Goal: Use online tool/utility: Utilize a website feature to perform a specific function

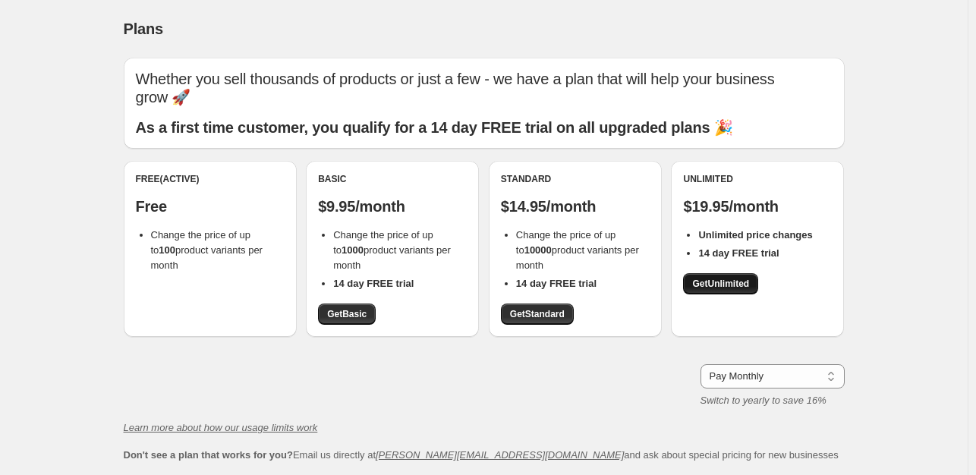
click at [736, 283] on span "Get Unlimited" at bounding box center [720, 284] width 57 height 12
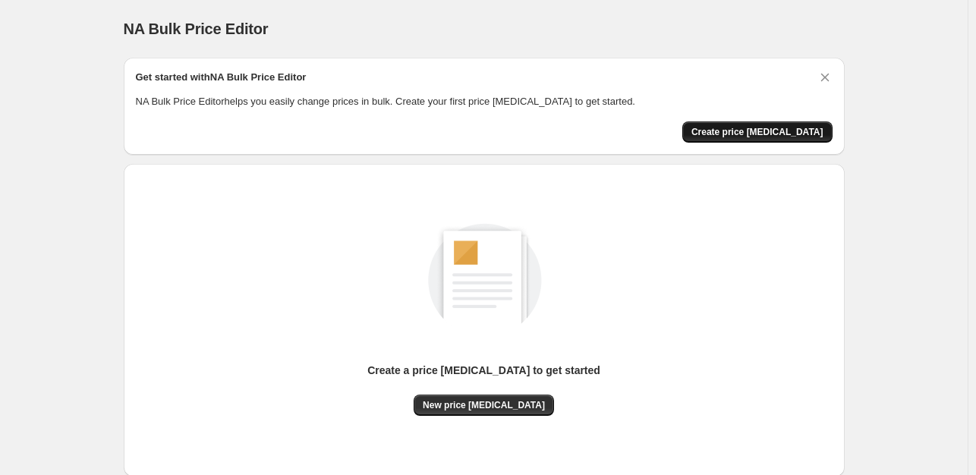
click at [728, 134] on span "Create price change job" at bounding box center [757, 132] width 132 height 12
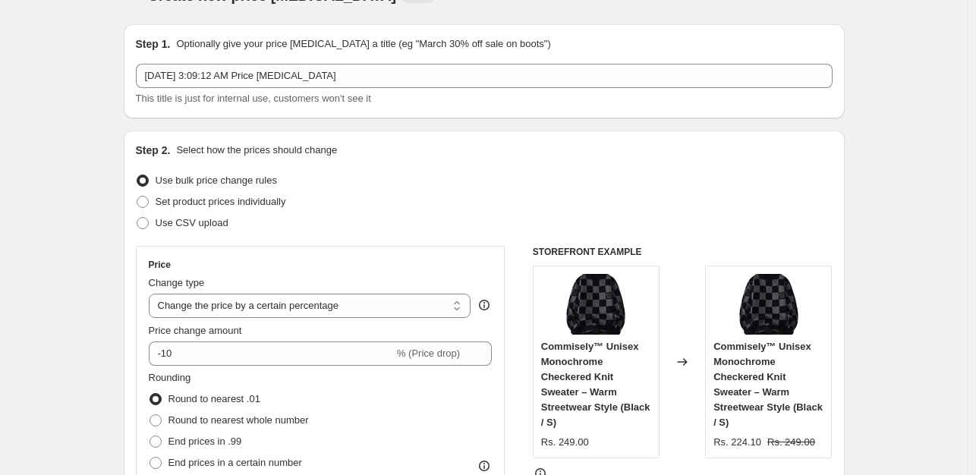
scroll to position [37, 0]
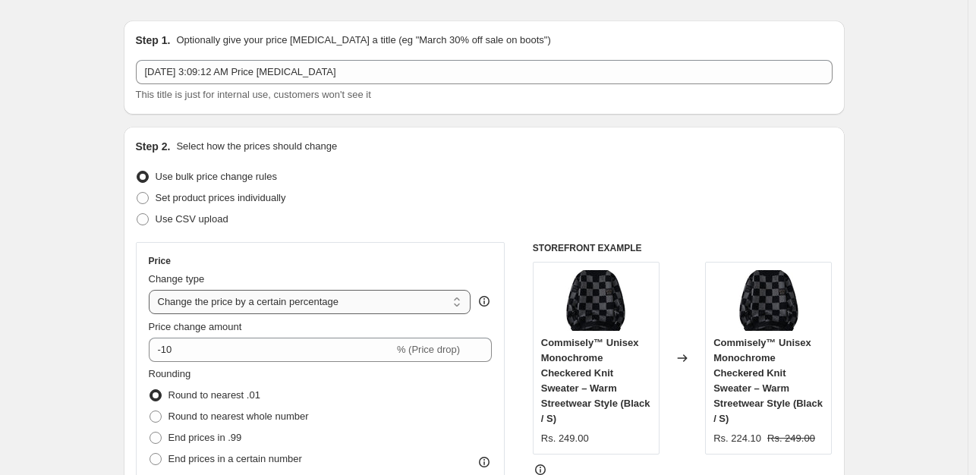
click at [266, 303] on select "Change the price to a certain amount Change the price by a certain amount Chang…" at bounding box center [310, 302] width 322 height 24
select select "to"
click at [152, 290] on select "Change the price to a certain amount Change the price by a certain amount Chang…" at bounding box center [310, 302] width 322 height 24
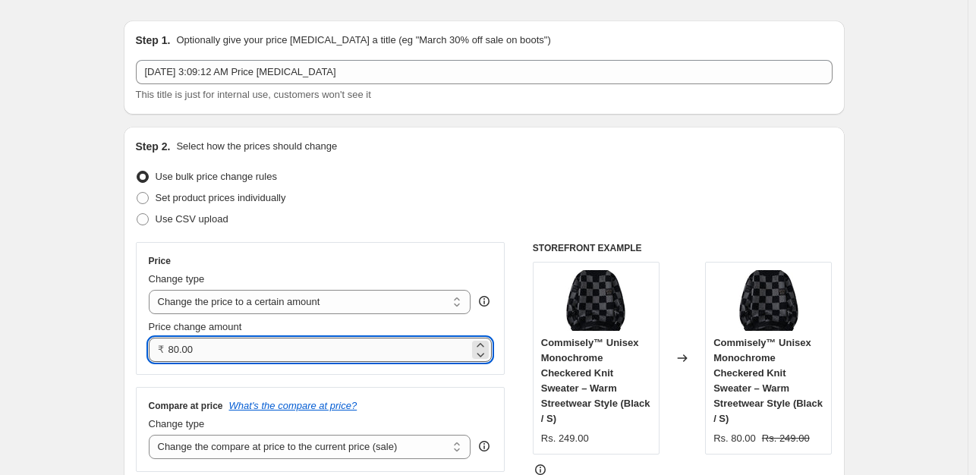
click at [197, 348] on input "80.00" at bounding box center [318, 350] width 301 height 24
type input "8"
type input "239.00"
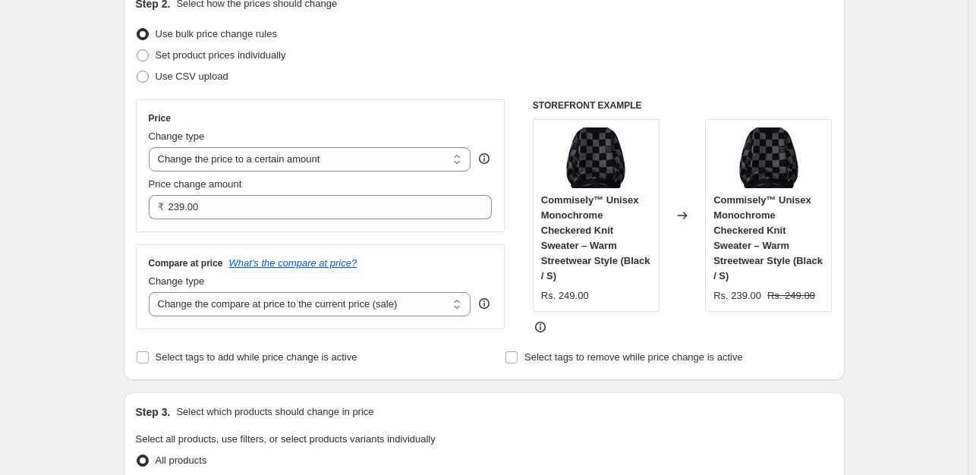
scroll to position [189, 0]
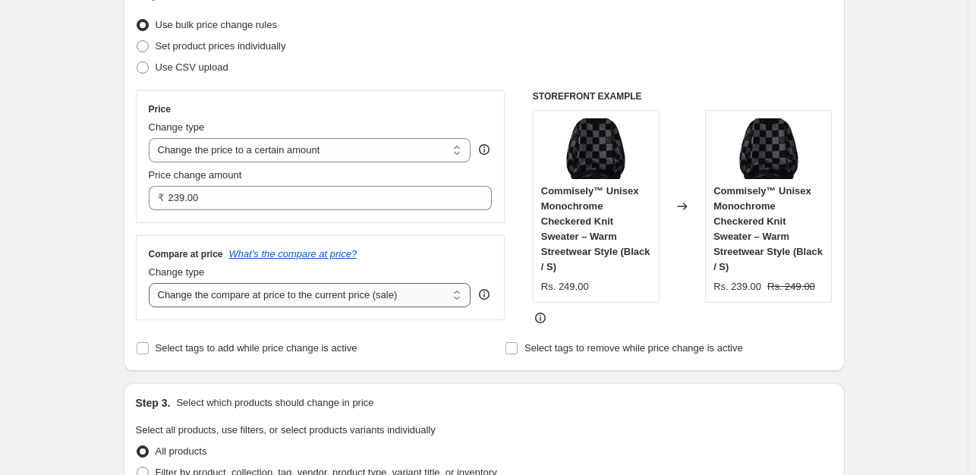
click at [228, 295] on select "Change the compare at price to the current price (sale) Change the compare at p…" at bounding box center [310, 295] width 322 height 24
click at [211, 302] on select "Change the compare at price to the current price (sale) Change the compare at p…" at bounding box center [310, 295] width 322 height 24
click at [152, 283] on select "Change the compare at price to the current price (sale) Change the compare at p…" at bounding box center [310, 295] width 322 height 24
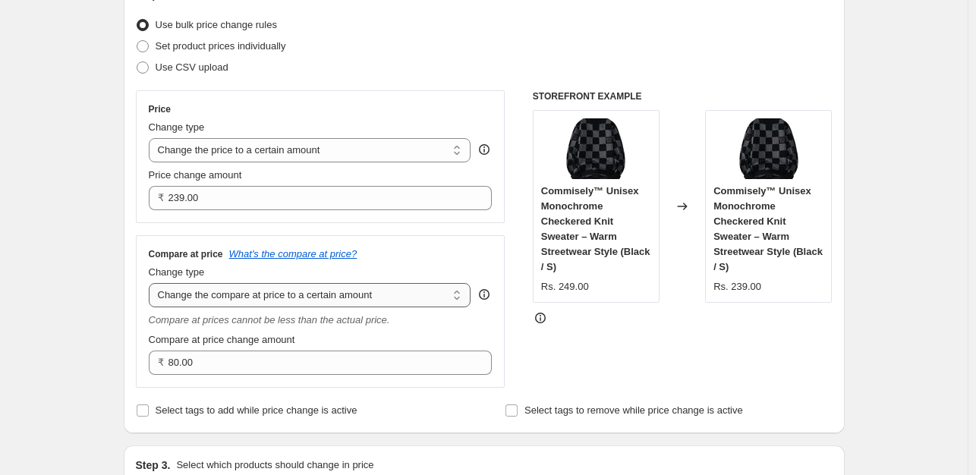
click at [219, 297] on select "Change the compare at price to the current price (sale) Change the compare at p…" at bounding box center [310, 295] width 322 height 24
click at [152, 283] on select "Change the compare at price to the current price (sale) Change the compare at p…" at bounding box center [310, 295] width 322 height 24
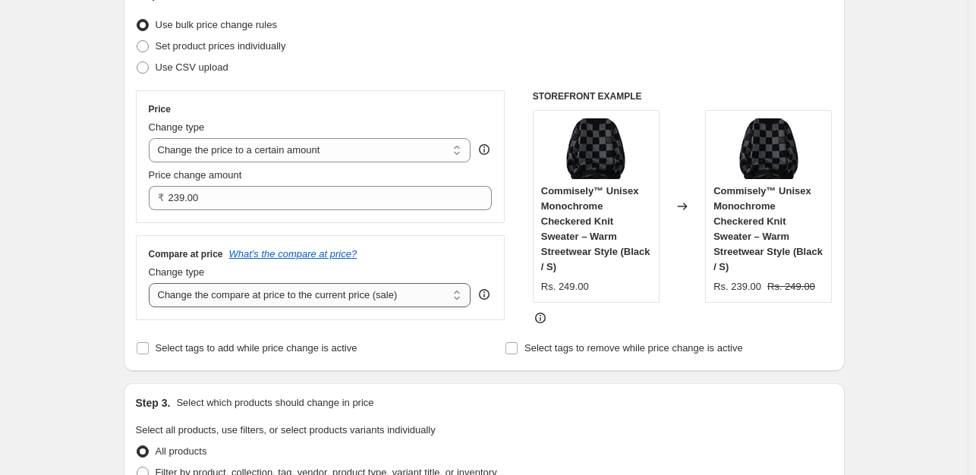
click at [231, 291] on select "Change the compare at price to the current price (sale) Change the compare at p…" at bounding box center [310, 295] width 322 height 24
click at [152, 283] on select "Change the compare at price to the current price (sale) Change the compare at p…" at bounding box center [310, 295] width 322 height 24
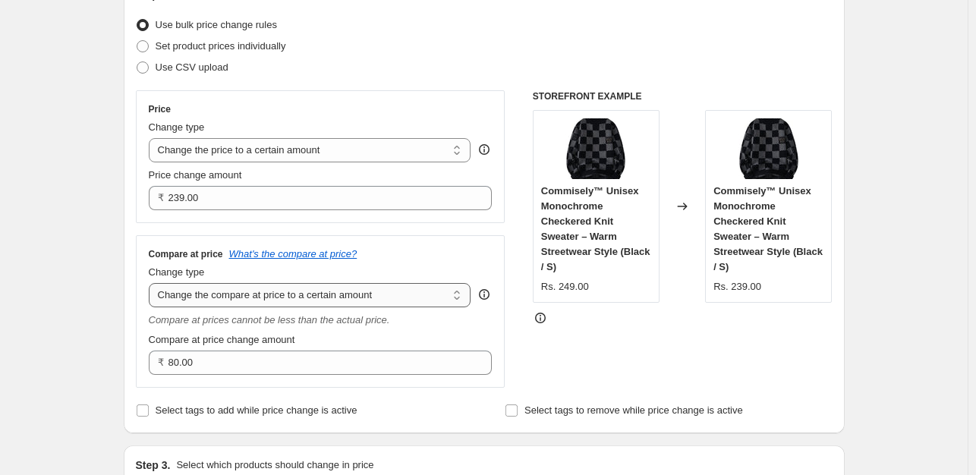
click at [231, 290] on select "Change the compare at price to the current price (sale) Change the compare at p…" at bounding box center [310, 295] width 322 height 24
select select "ep"
click at [152, 283] on select "Change the compare at price to the current price (sale) Change the compare at p…" at bounding box center [310, 295] width 322 height 24
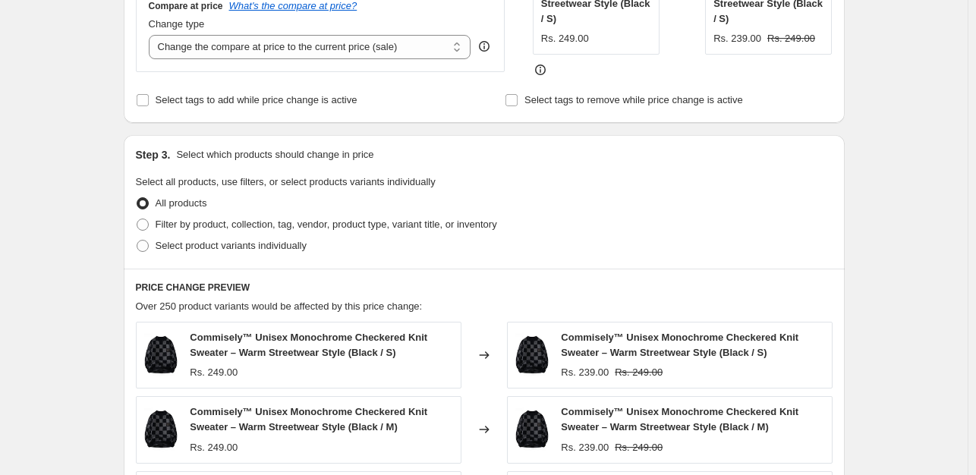
scroll to position [442, 0]
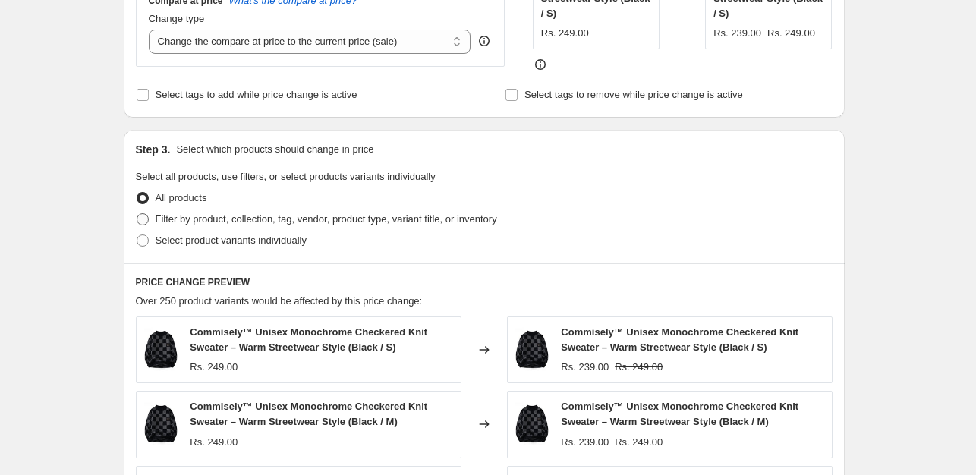
click at [146, 220] on span at bounding box center [143, 219] width 12 height 12
click at [137, 214] on input "Filter by product, collection, tag, vendor, product type, variant title, or inv…" at bounding box center [137, 213] width 1 height 1
radio input "true"
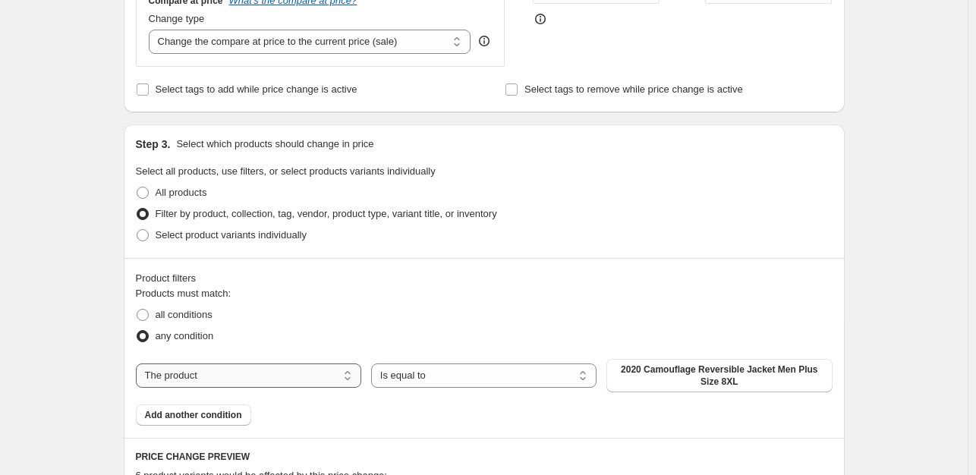
click at [285, 376] on select "The product The product's collection The product's tag The product's vendor The…" at bounding box center [248, 375] width 225 height 24
select select "collection"
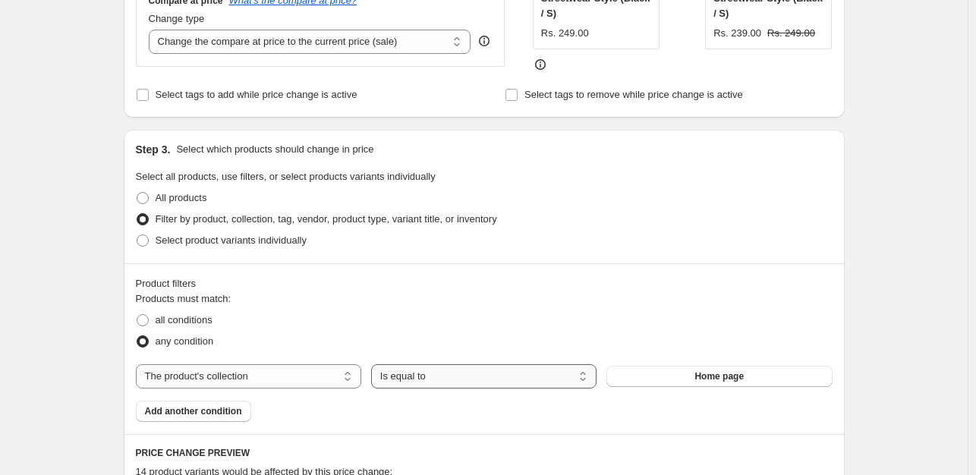
click at [556, 374] on select "Is equal to Is not equal to" at bounding box center [483, 376] width 225 height 24
click at [230, 410] on span "Add another condition" at bounding box center [193, 411] width 97 height 12
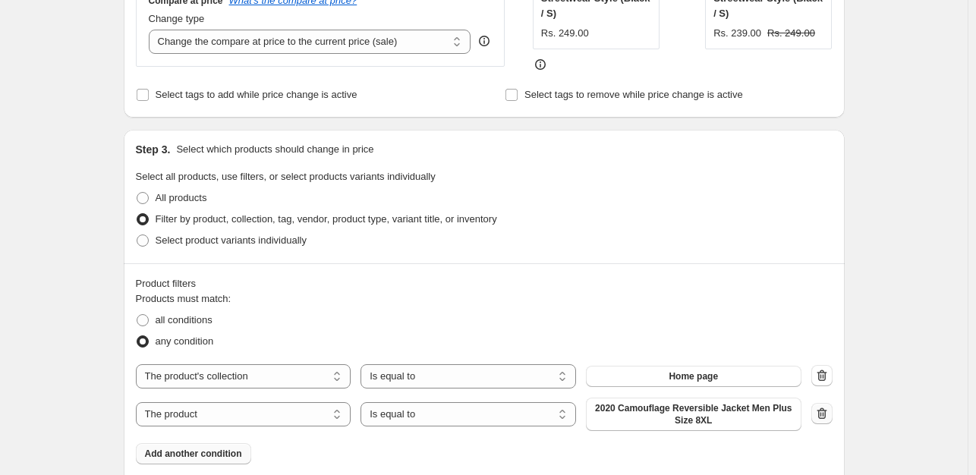
click at [826, 411] on icon "button" at bounding box center [821, 413] width 15 height 15
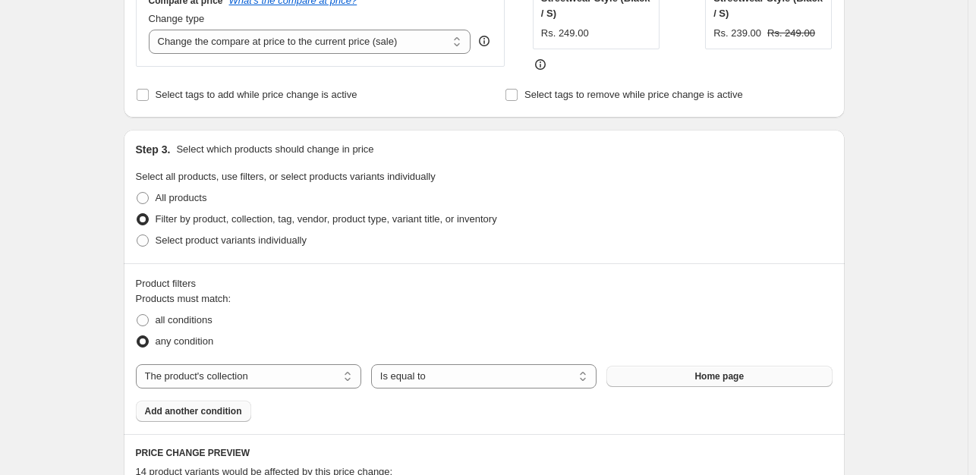
click at [729, 374] on span "Home page" at bounding box center [718, 376] width 49 height 12
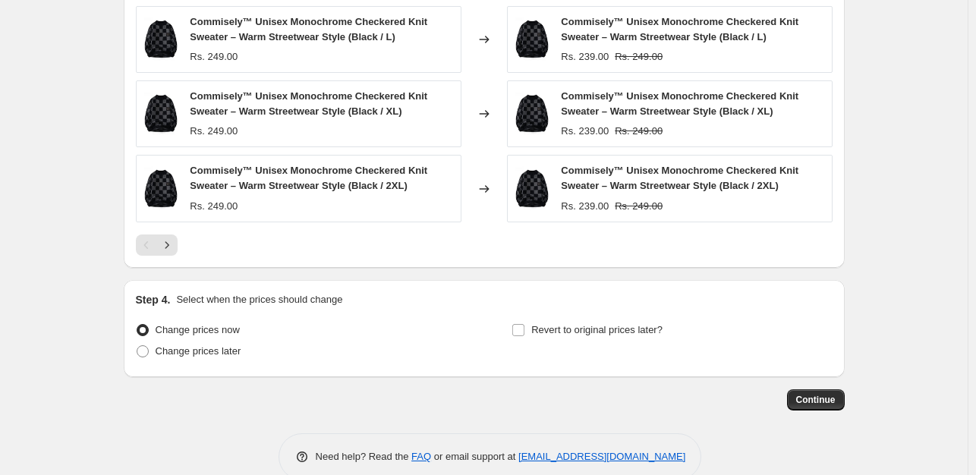
scroll to position [1094, 0]
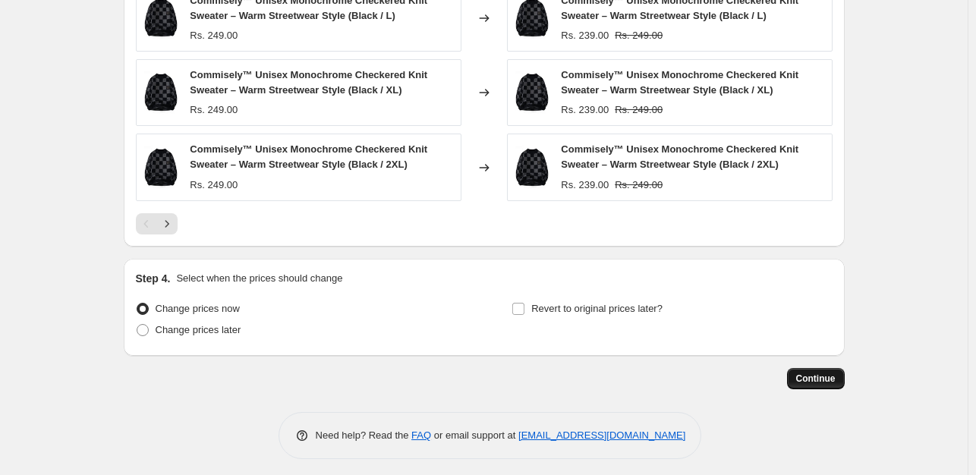
click at [799, 376] on button "Continue" at bounding box center [816, 378] width 58 height 21
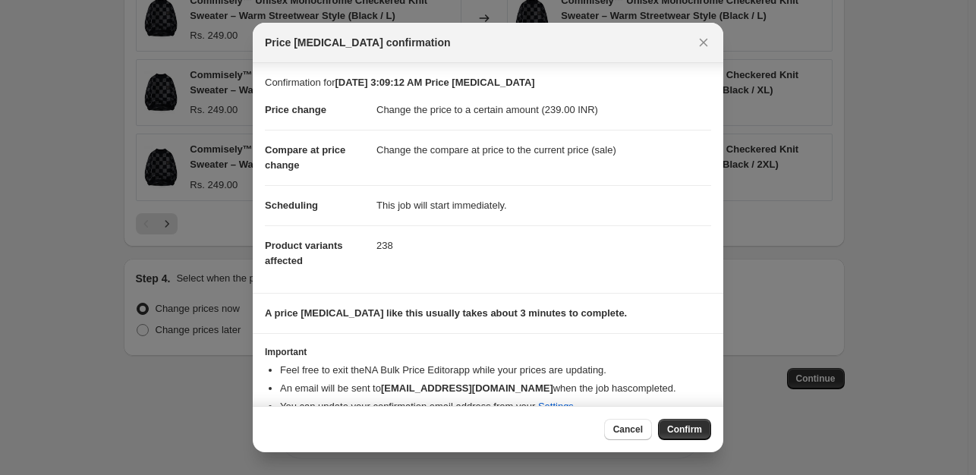
scroll to position [23, 0]
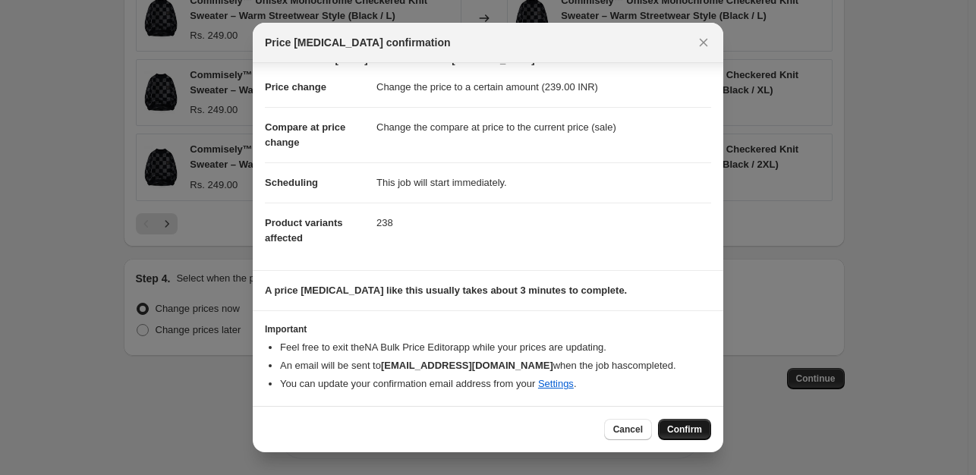
click at [670, 423] on button "Confirm" at bounding box center [684, 429] width 53 height 21
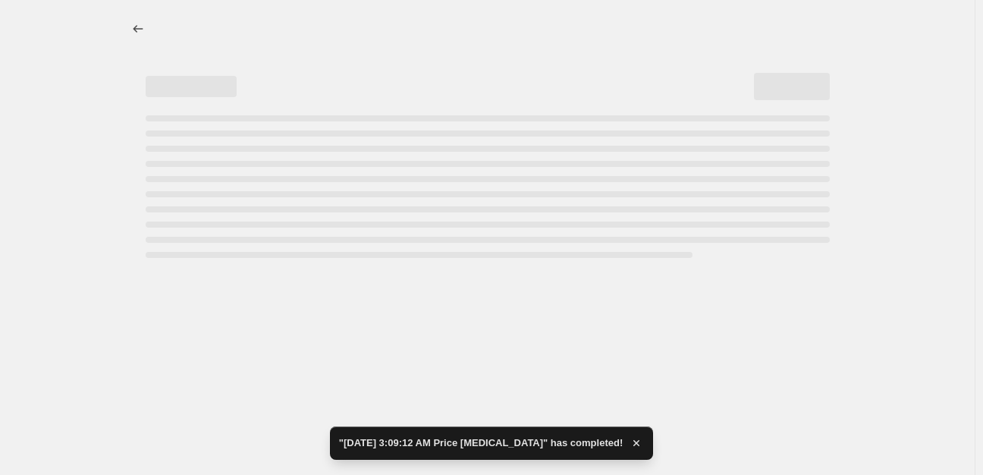
select select "collection"
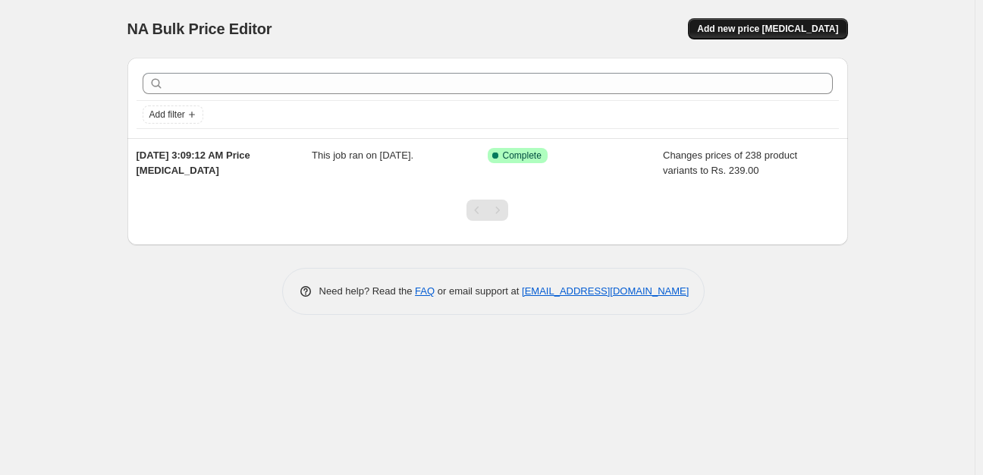
click at [750, 31] on span "Add new price change job" at bounding box center [767, 29] width 141 height 12
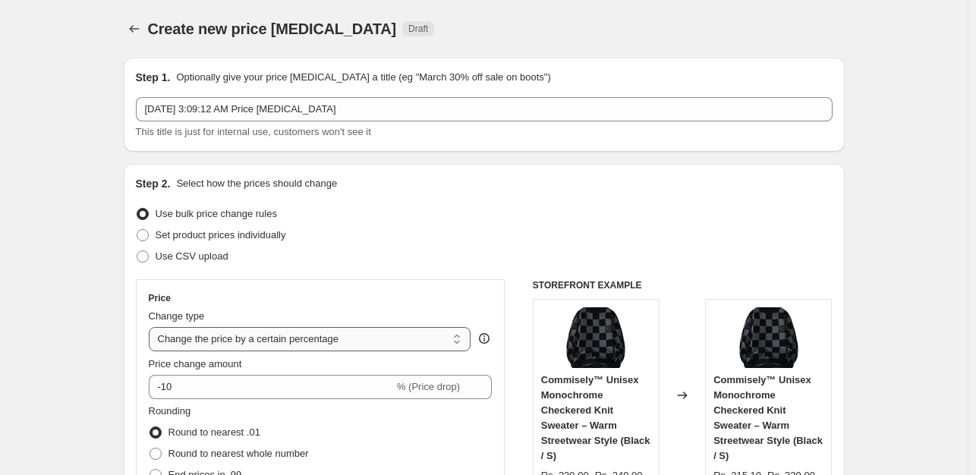
click at [334, 336] on select "Change the price to a certain amount Change the price by a certain amount Chang…" at bounding box center [310, 339] width 322 height 24
select select "to"
click at [152, 327] on select "Change the price to a certain amount Change the price by a certain amount Chang…" at bounding box center [310, 339] width 322 height 24
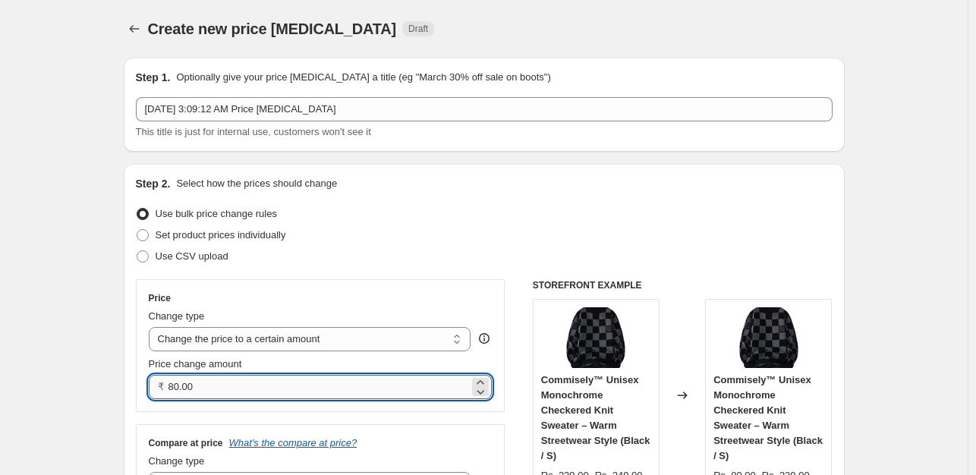
click at [227, 389] on input "80.00" at bounding box center [318, 387] width 301 height 24
type input "8"
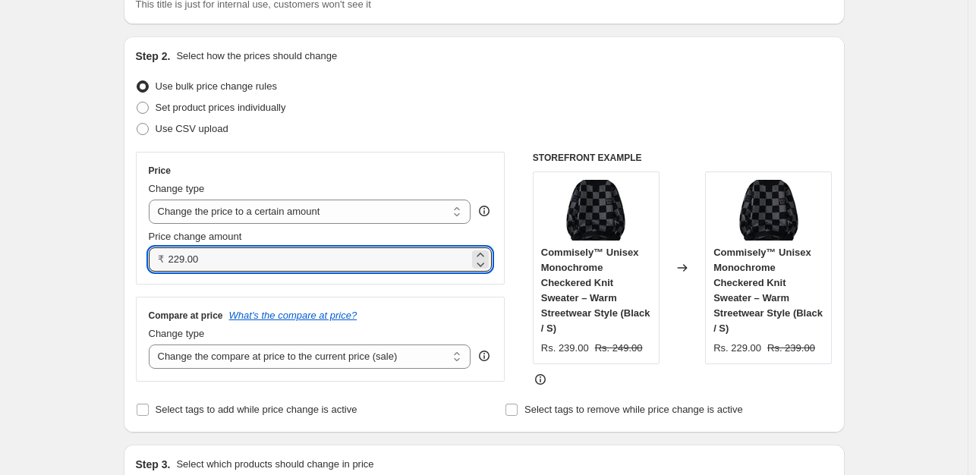
scroll to position [152, 0]
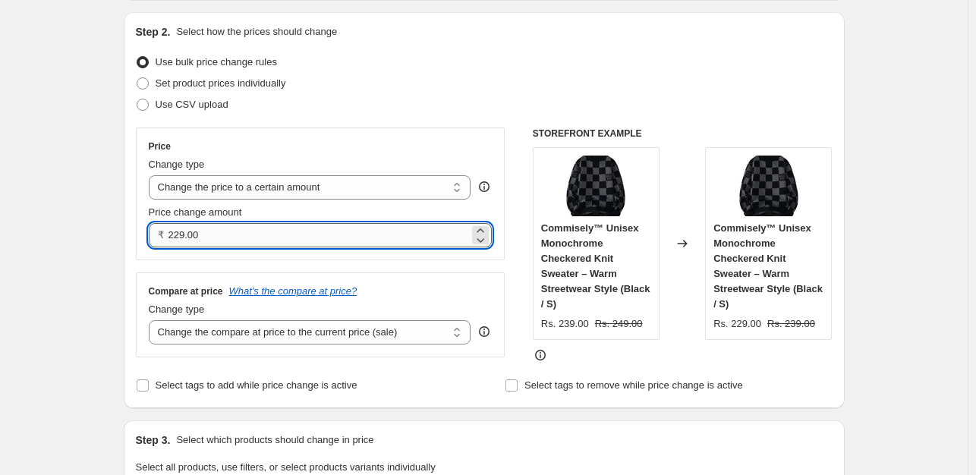
click at [253, 231] on input "229.00" at bounding box center [318, 235] width 301 height 24
type input "2"
type input "219.00"
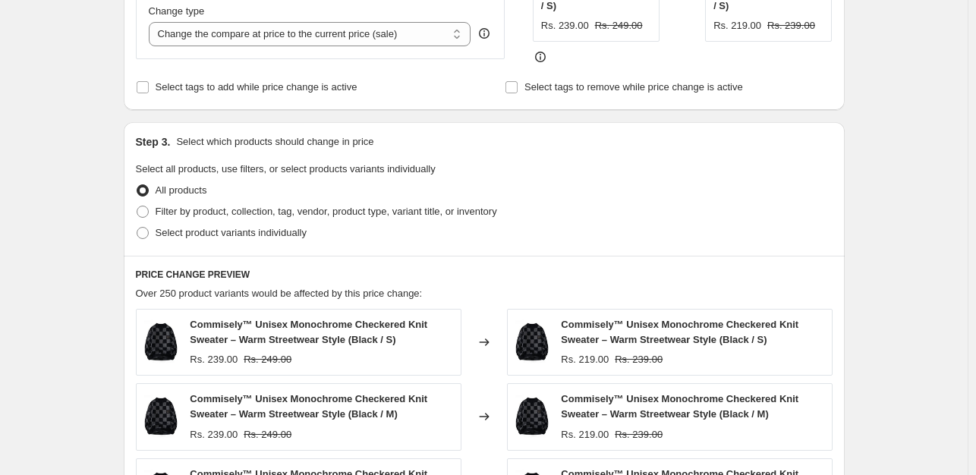
scroll to position [455, 0]
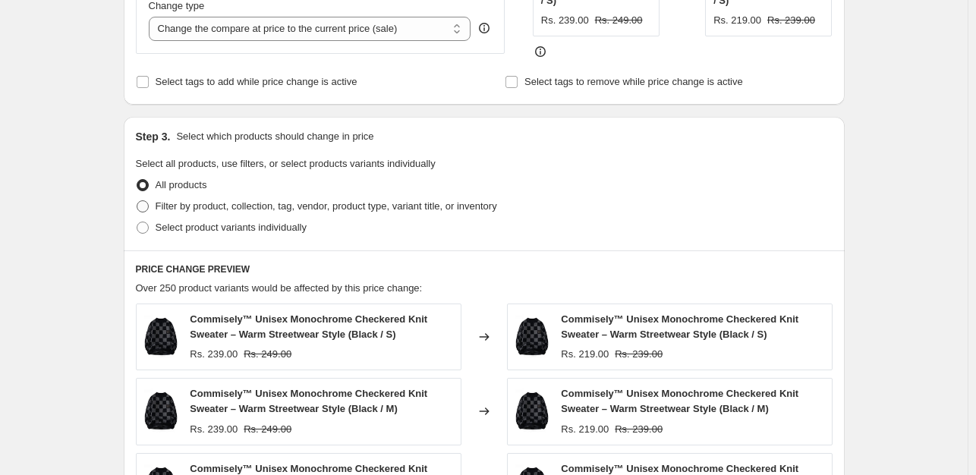
click at [188, 202] on span "Filter by product, collection, tag, vendor, product type, variant title, or inv…" at bounding box center [326, 205] width 341 height 11
click at [137, 201] on input "Filter by product, collection, tag, vendor, product type, variant title, or inv…" at bounding box center [137, 200] width 1 height 1
radio input "true"
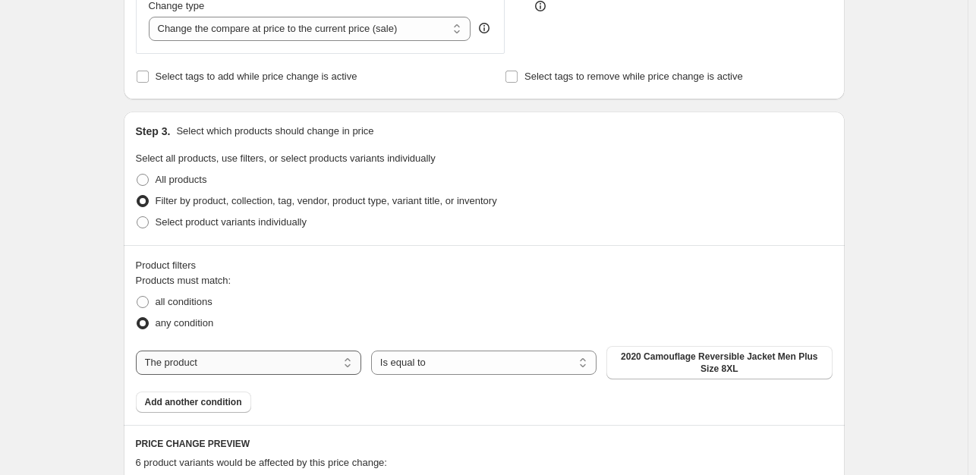
click at [324, 369] on select "The product The product's collection The product's tag The product's vendor The…" at bounding box center [248, 363] width 225 height 24
select select "collection"
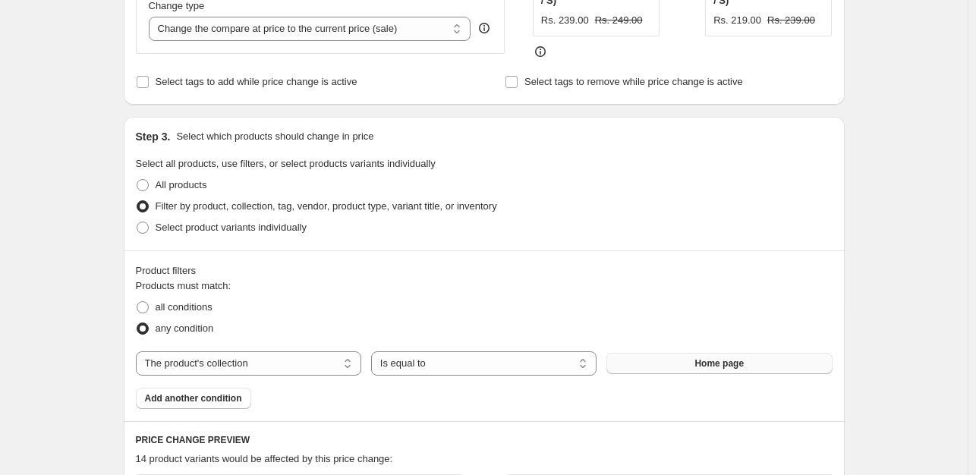
click at [659, 363] on button "Home page" at bounding box center [718, 363] width 225 height 21
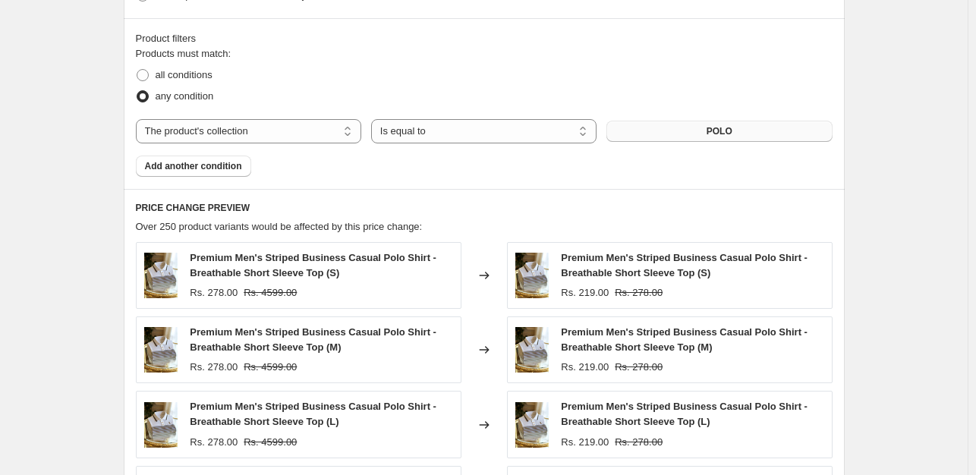
scroll to position [1094, 0]
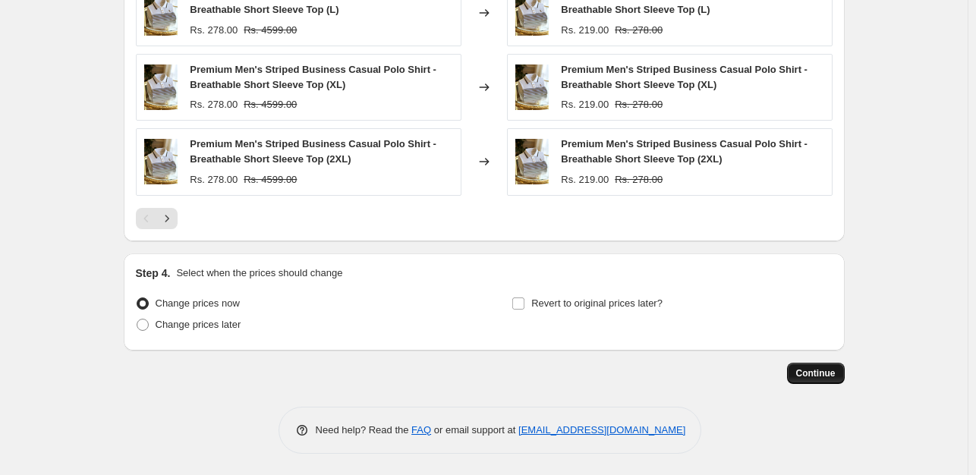
click at [810, 375] on span "Continue" at bounding box center [815, 373] width 39 height 12
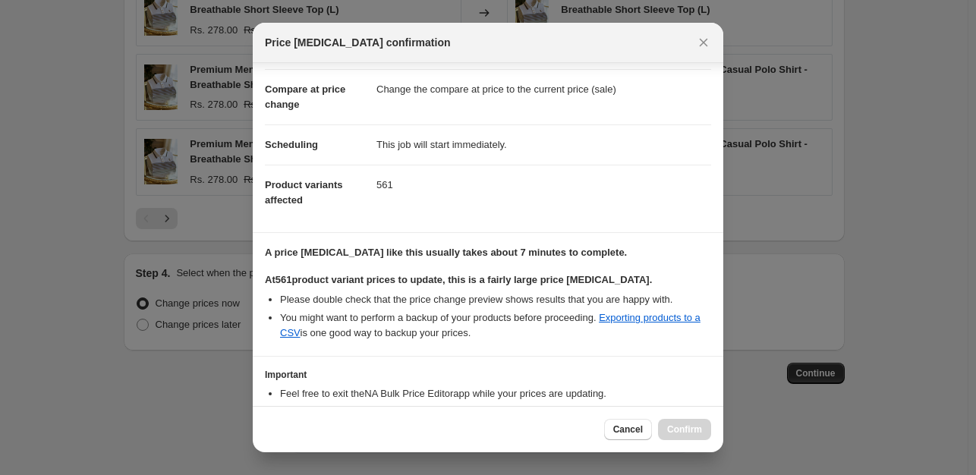
scroll to position [153, 0]
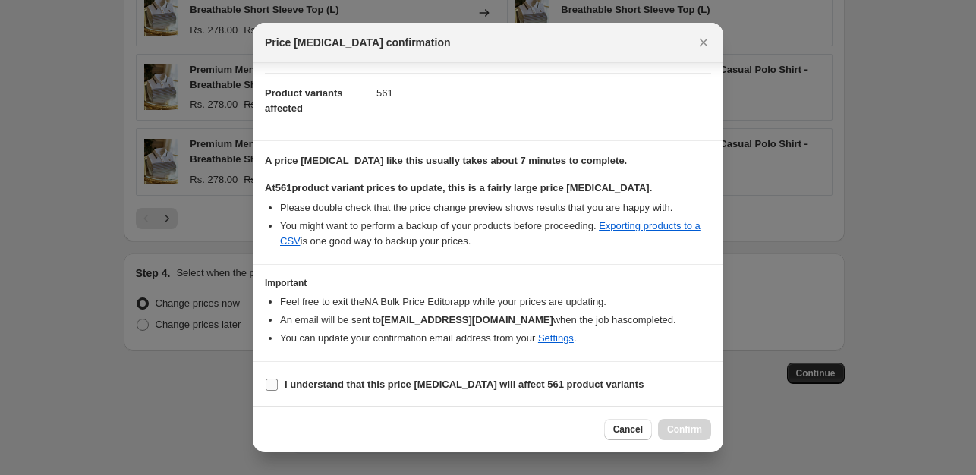
click at [294, 385] on b "I understand that this price change job will affect 561 product variants" at bounding box center [464, 384] width 359 height 11
click at [278, 385] on input "I understand that this price change job will affect 561 product variants" at bounding box center [272, 385] width 12 height 12
checkbox input "true"
click at [684, 428] on span "Confirm" at bounding box center [684, 429] width 35 height 12
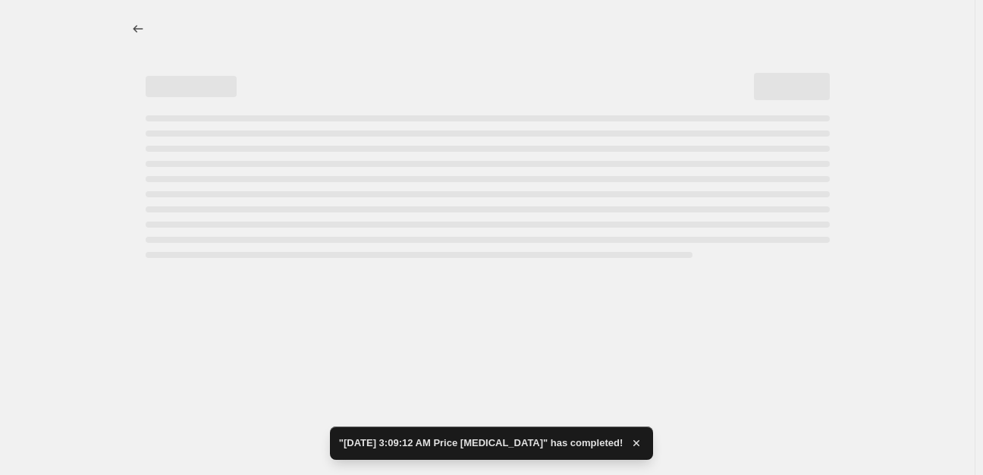
select select "collection"
